Goal: Transaction & Acquisition: Purchase product/service

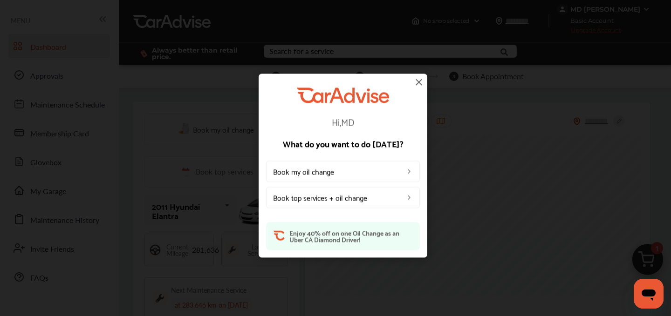
click at [422, 81] on img at bounding box center [418, 81] width 11 height 11
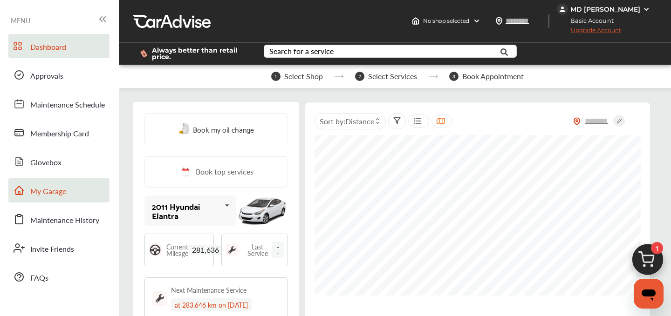
click at [31, 191] on span "My Garage" at bounding box center [48, 192] width 36 height 12
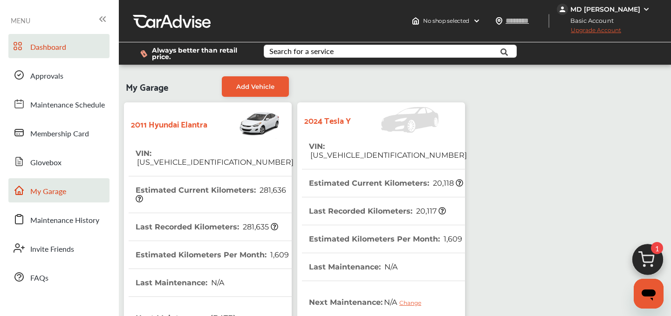
click at [48, 51] on span "Dashboard" at bounding box center [48, 47] width 36 height 12
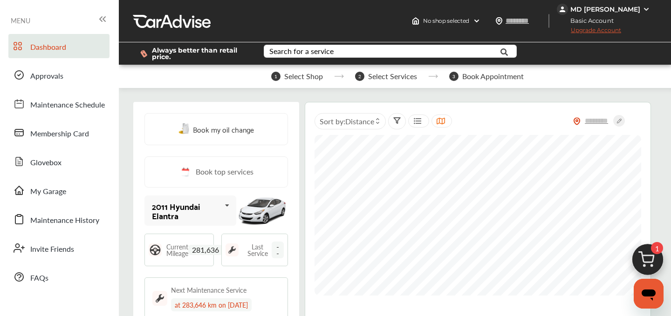
click at [658, 253] on span "1" at bounding box center [657, 248] width 12 height 12
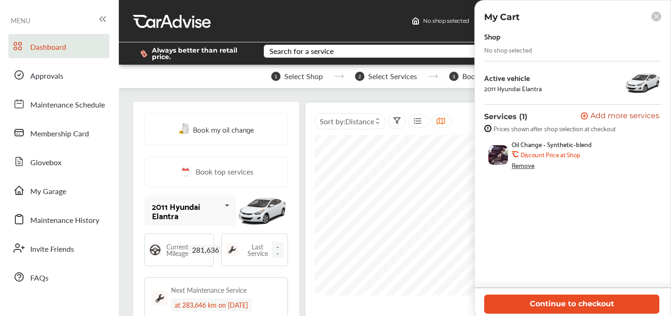
click at [570, 304] on button "Continue to checkout" at bounding box center [571, 304] width 175 height 19
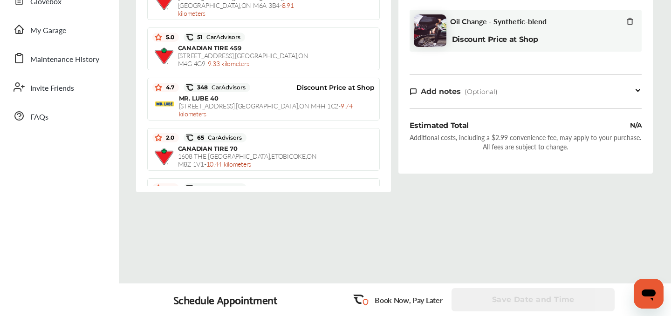
scroll to position [351, 0]
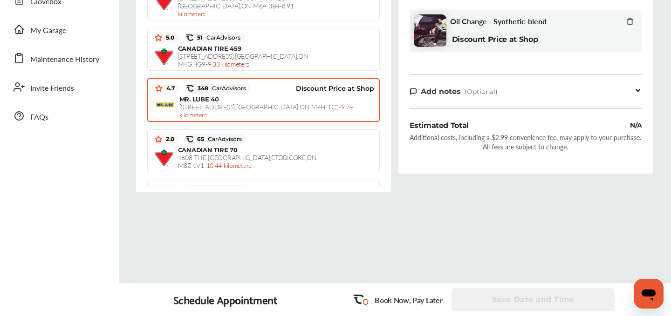
click at [193, 102] on span "[STREET_ADDRESS] , [GEOGRAPHIC_DATA] , ON M4H 1C2 - 9.74 kilometers" at bounding box center [266, 110] width 174 height 17
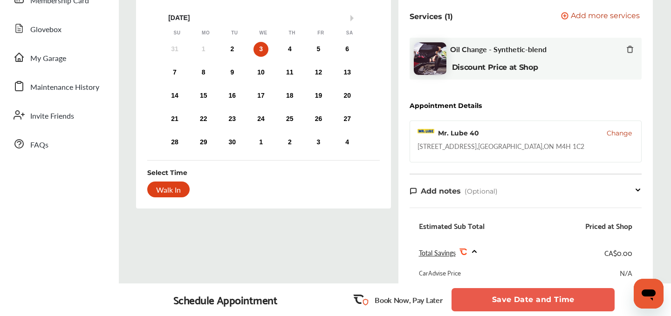
scroll to position [66, 0]
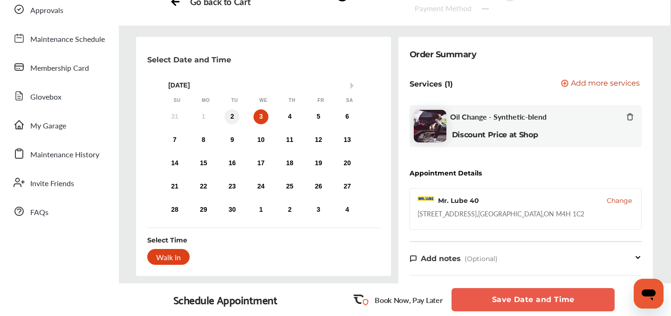
click at [230, 116] on div "2" at bounding box center [232, 116] width 15 height 15
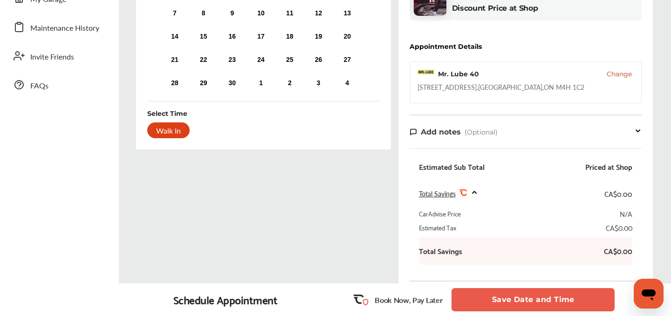
scroll to position [114, 0]
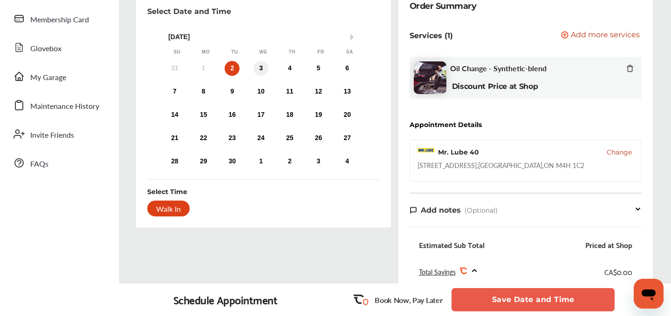
click at [258, 71] on div "3" at bounding box center [260, 68] width 15 height 15
click at [160, 206] on div "Walk In" at bounding box center [168, 209] width 42 height 16
click at [159, 214] on div "Walk In" at bounding box center [168, 209] width 42 height 16
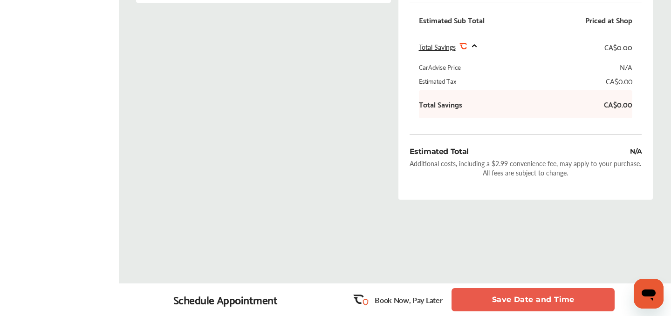
click at [500, 296] on button "Save Date and Time" at bounding box center [532, 299] width 163 height 23
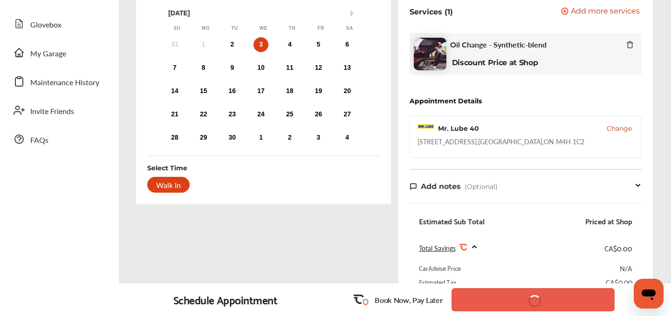
scroll to position [0, 0]
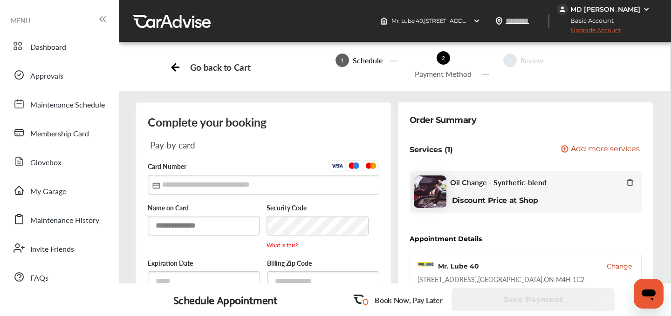
click at [163, 231] on input "text" at bounding box center [204, 225] width 112 height 19
type input "**********"
